Goal: Check status: Check status

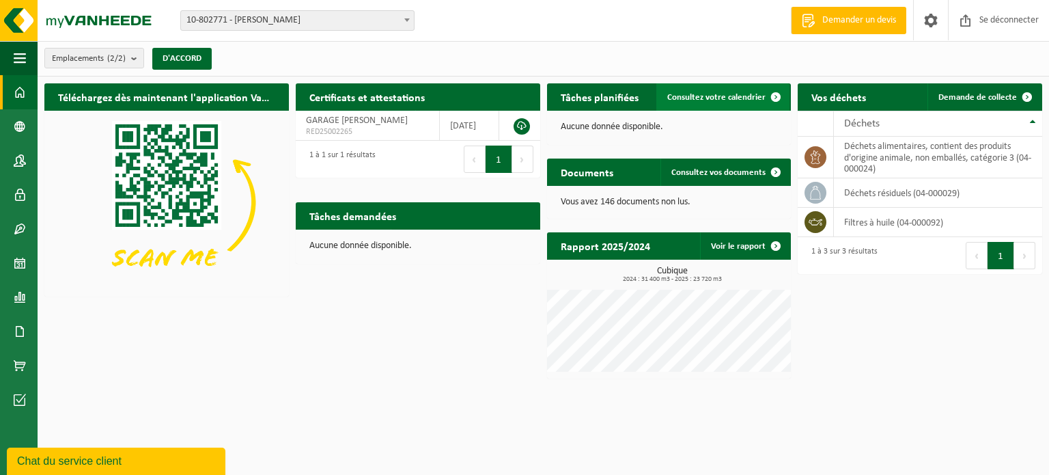
click at [738, 97] on font "Consultez votre calendrier" at bounding box center [716, 97] width 98 height 9
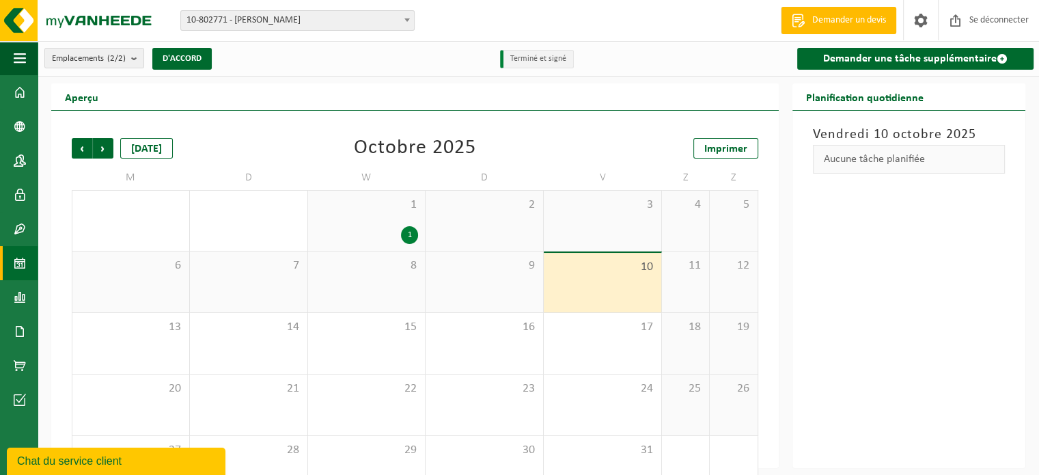
click at [410, 236] on font "1" at bounding box center [410, 235] width 4 height 8
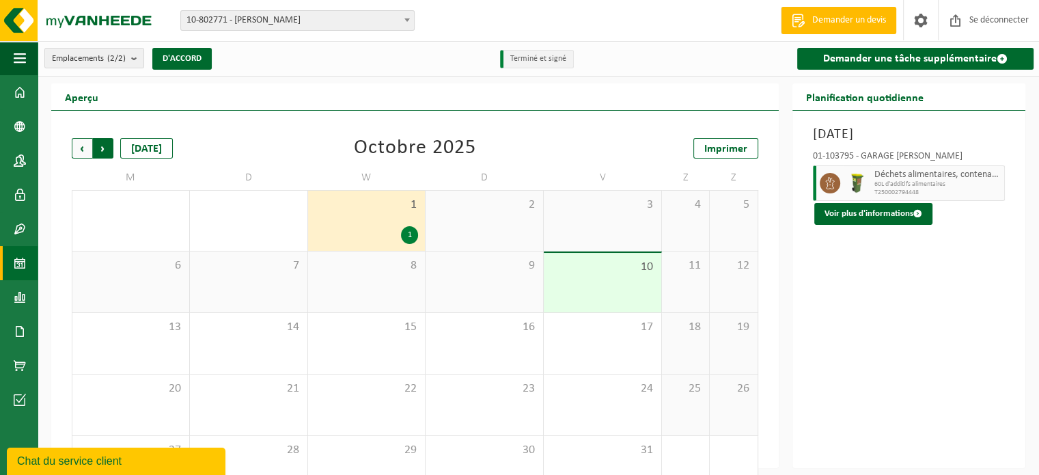
click at [79, 148] on span "Précédent" at bounding box center [82, 148] width 20 height 20
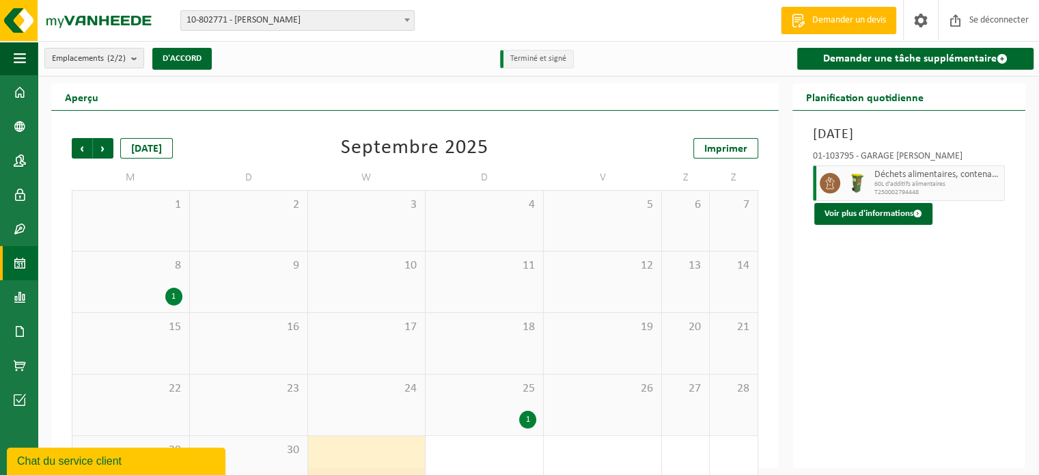
click at [529, 419] on font "1" at bounding box center [528, 419] width 4 height 8
